Goal: Task Accomplishment & Management: Use online tool/utility

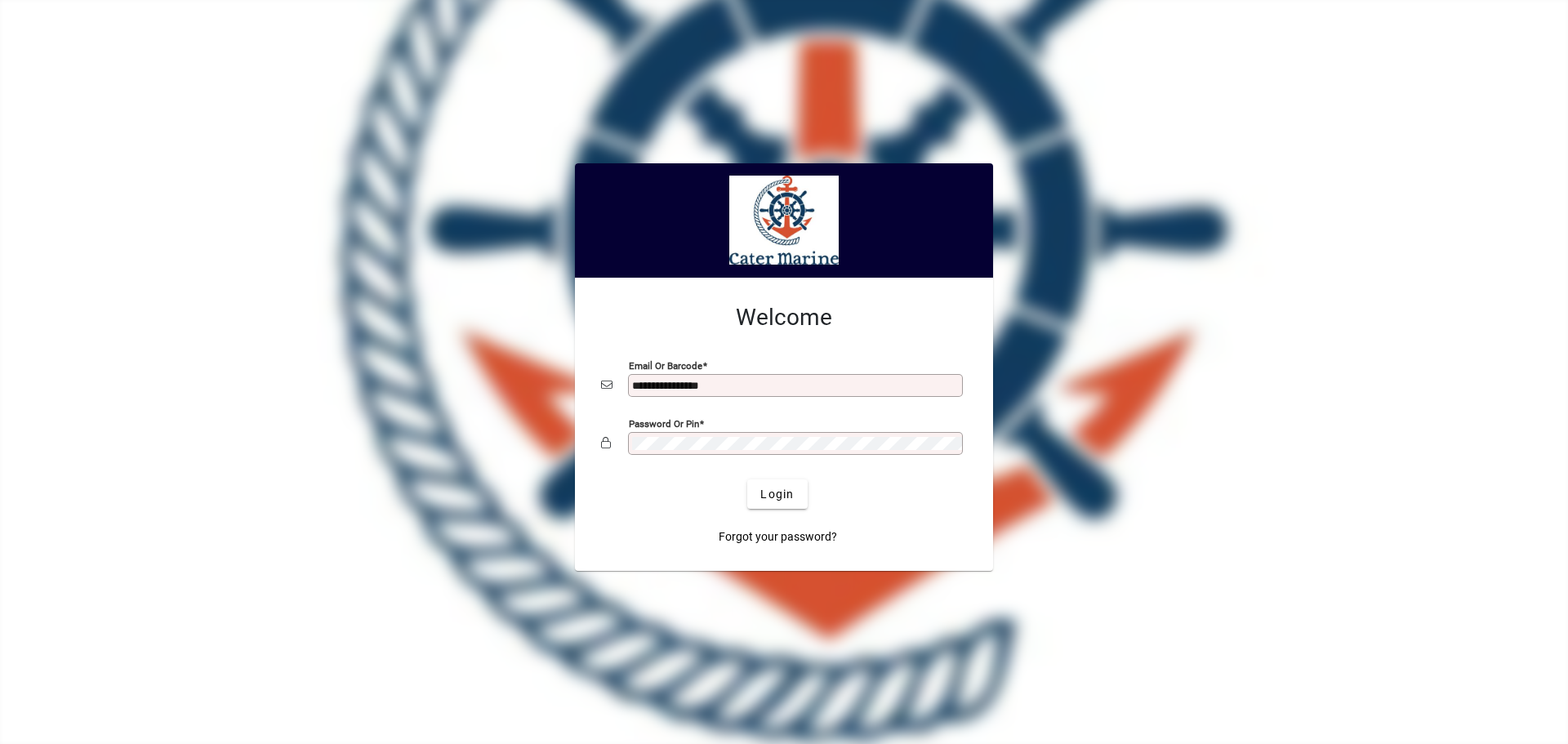
type input "**********"
click at [747, 479] on button "Login" at bounding box center [777, 494] width 60 height 29
